Goal: Task Accomplishment & Management: Complete application form

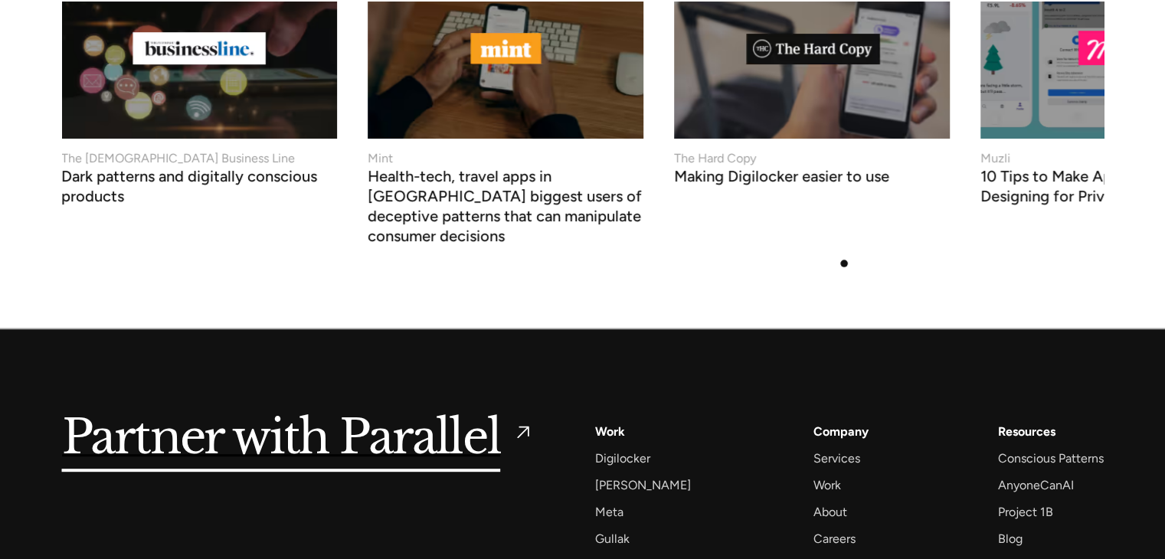
scroll to position [6648, 0]
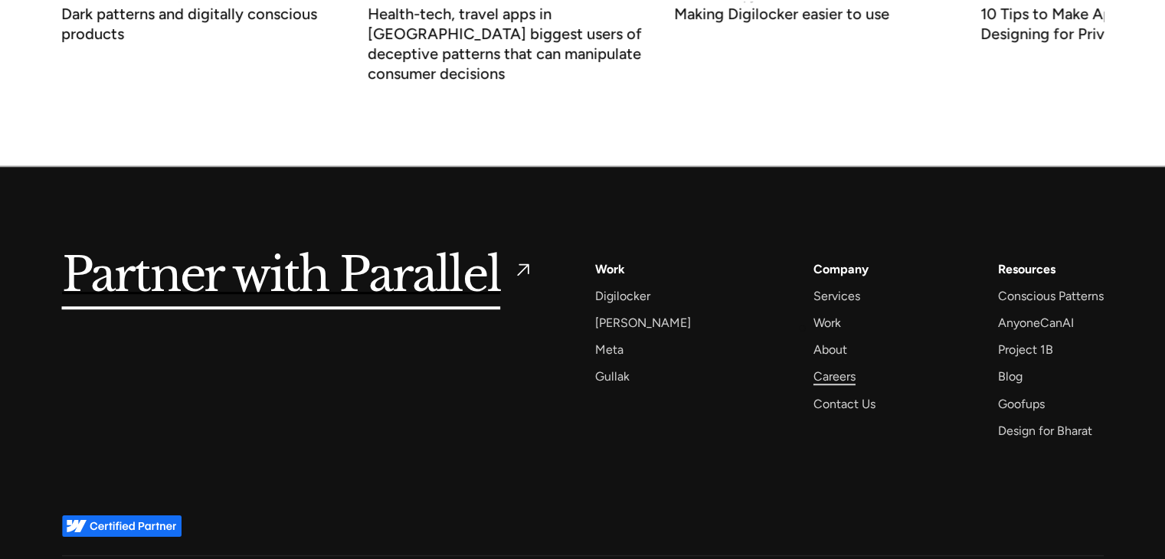
click at [813, 366] on div "Careers" at bounding box center [834, 376] width 42 height 21
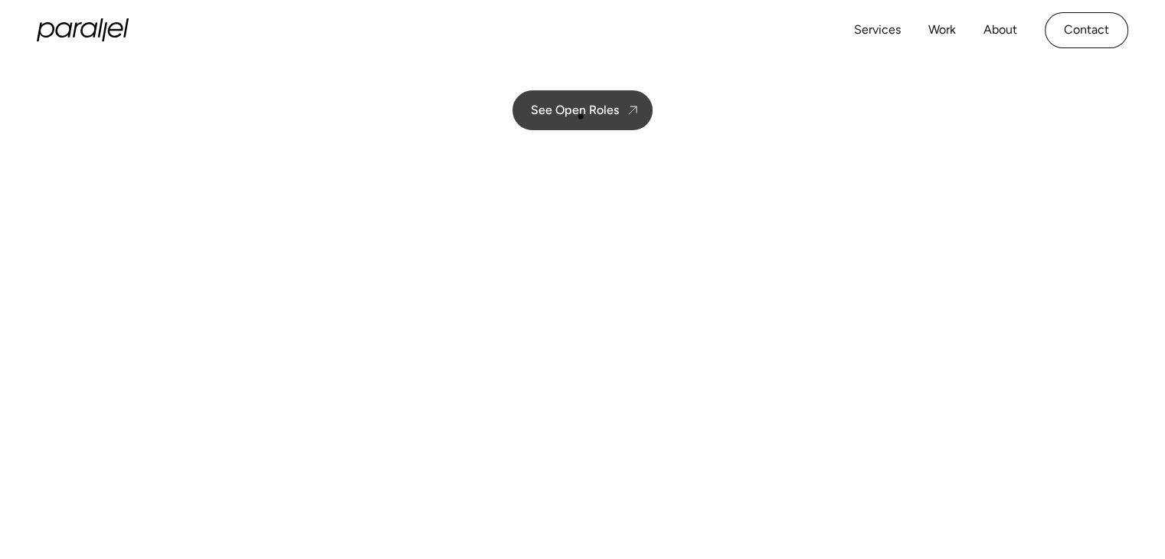
click at [581, 111] on div "See Open Roles" at bounding box center [575, 110] width 88 height 15
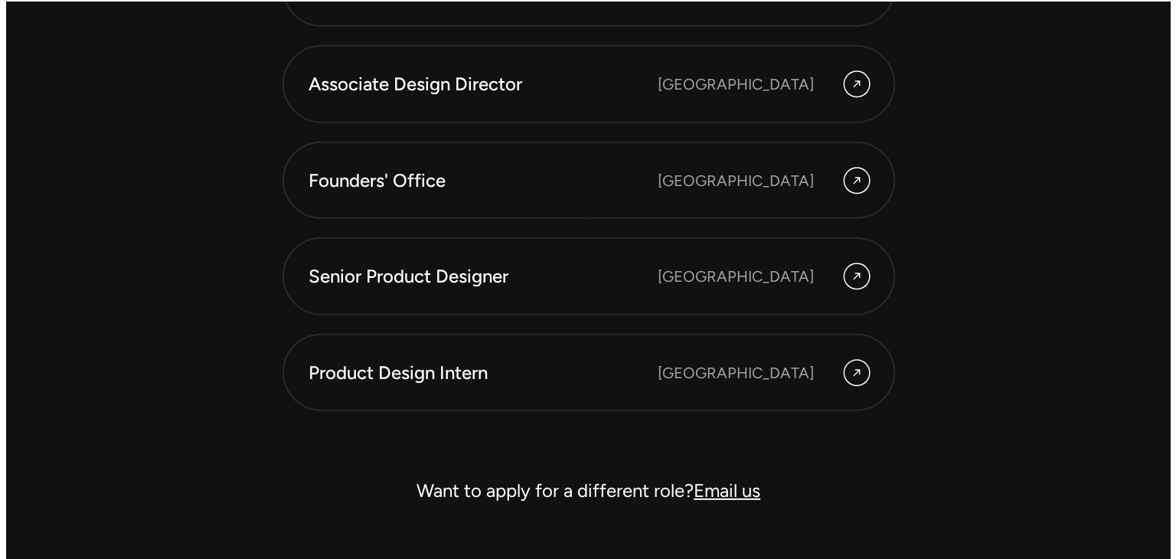
scroll to position [4412, 0]
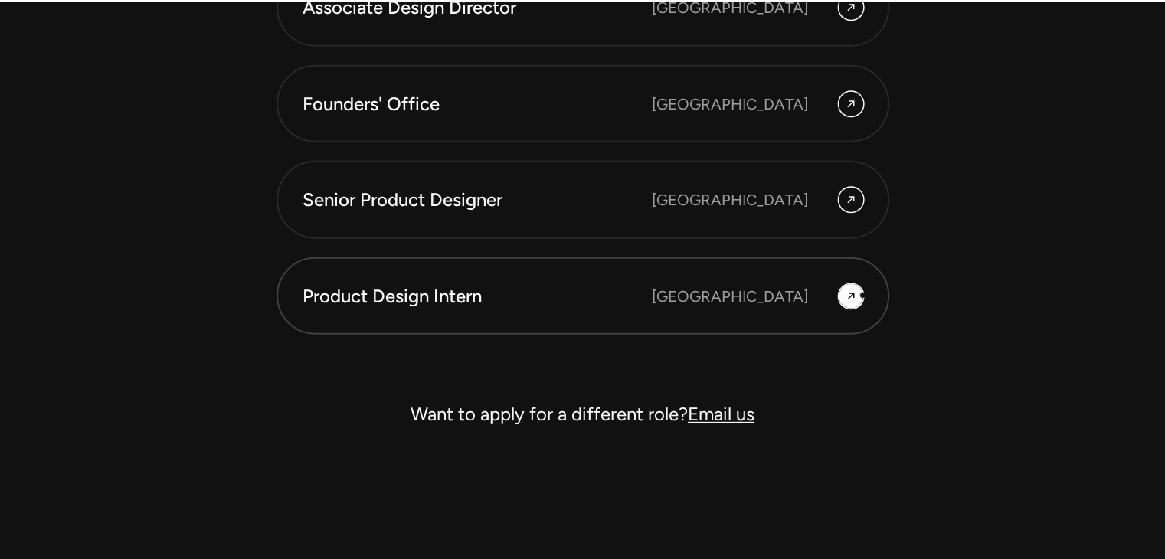
click at [859, 292] on div at bounding box center [851, 296] width 25 height 25
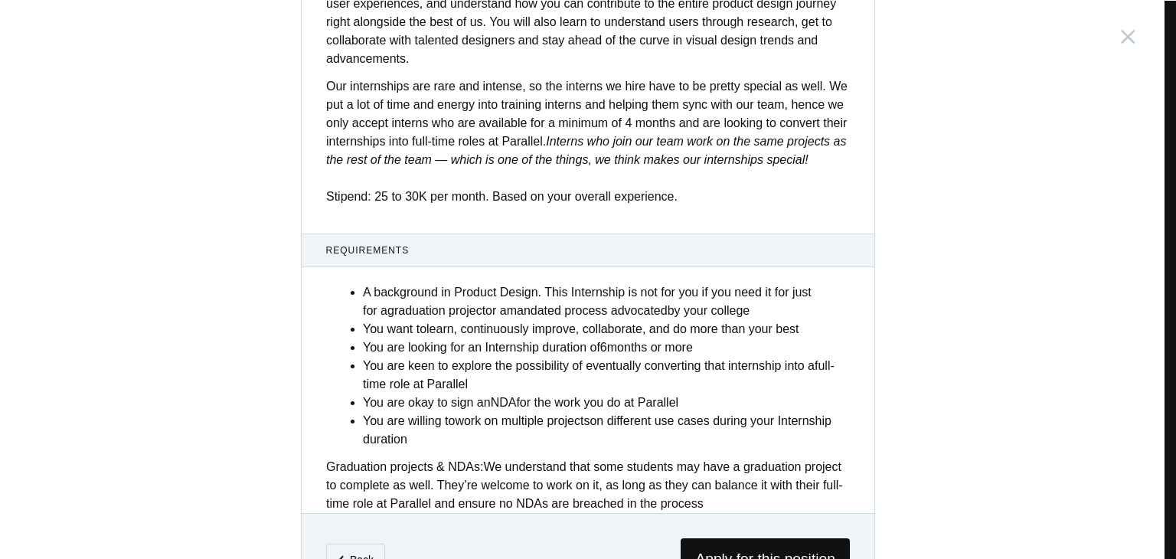
scroll to position [600, 0]
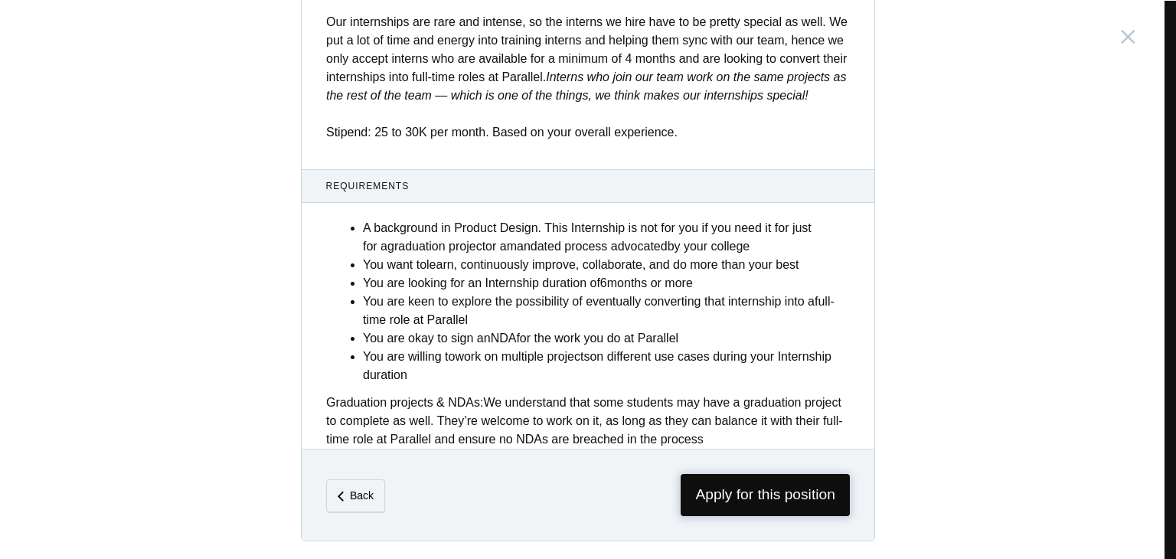
click at [722, 492] on span "Apply for this position" at bounding box center [765, 495] width 169 height 42
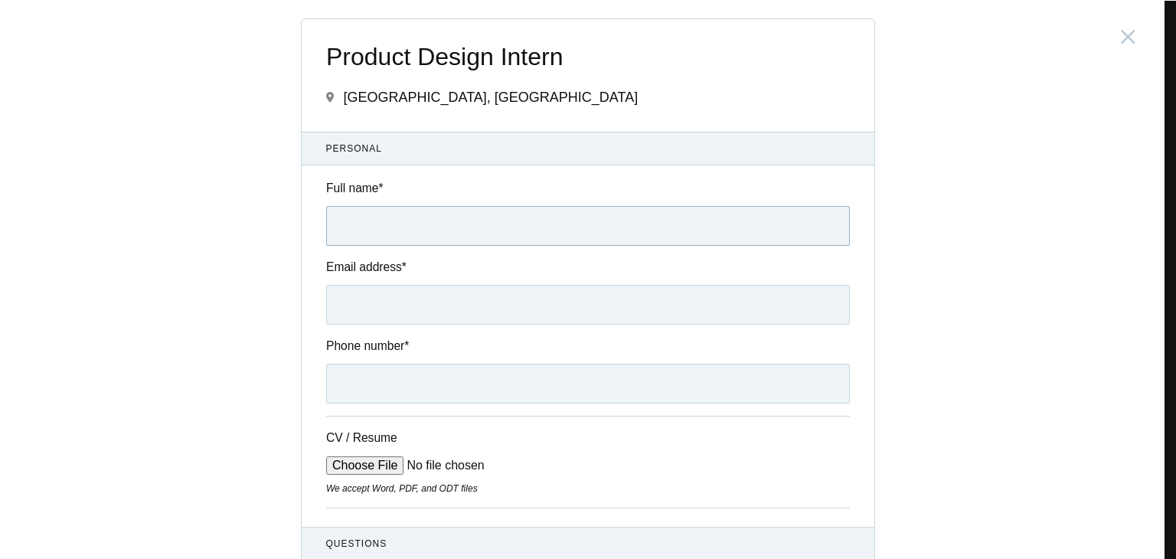
click at [423, 231] on input "Full name *" at bounding box center [588, 226] width 524 height 40
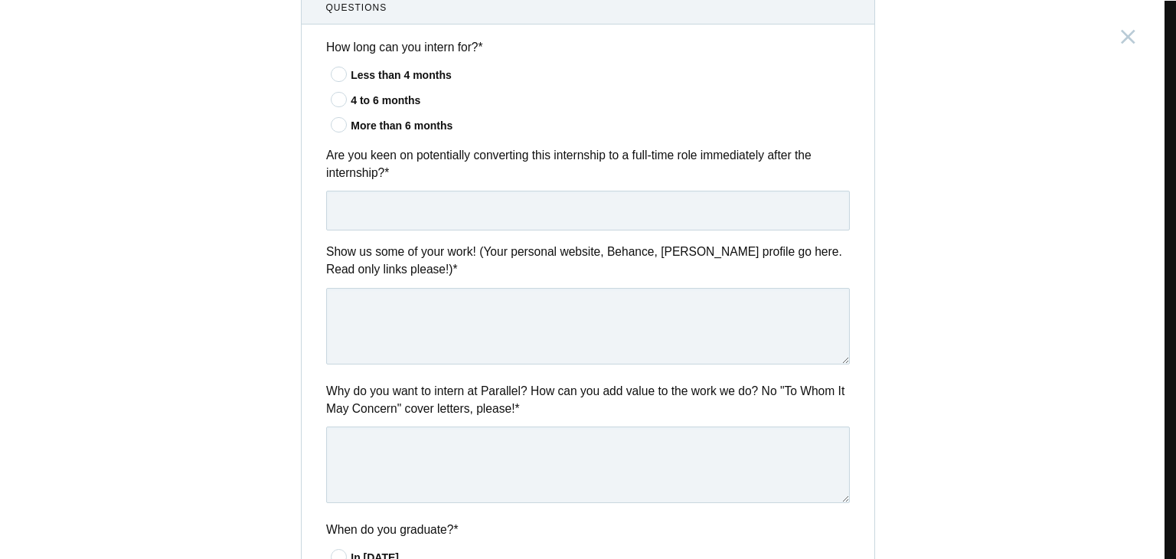
scroll to position [613, 0]
